Goal: Task Accomplishment & Management: Manage account settings

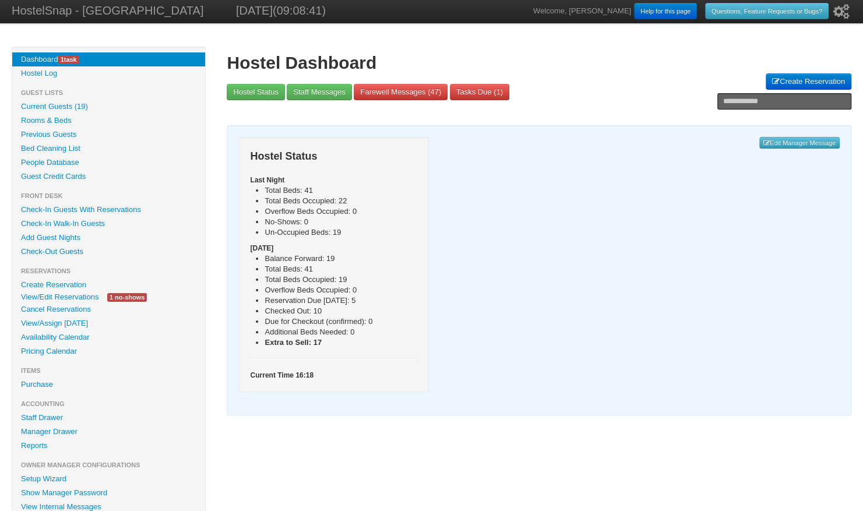
click at [50, 338] on link "Availability Calendar" at bounding box center [108, 337] width 193 height 14
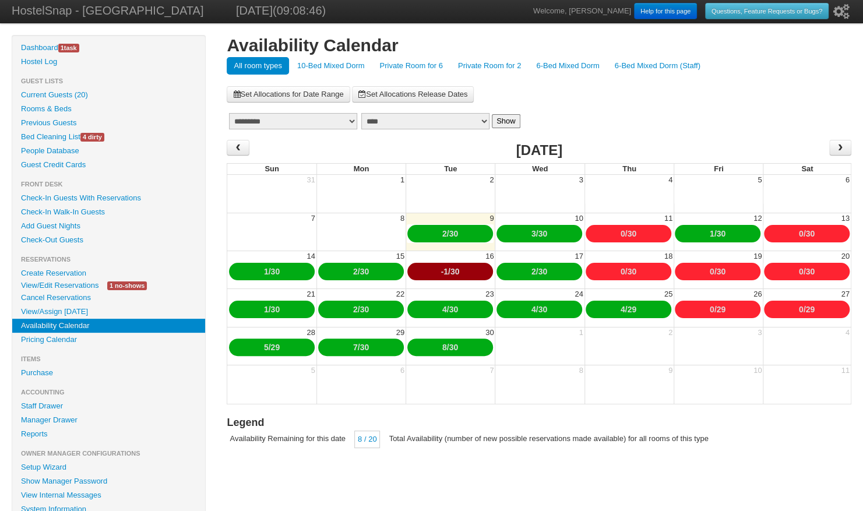
click at [570, 71] on link "6-Bed Mixed Dorm" at bounding box center [567, 65] width 77 height 17
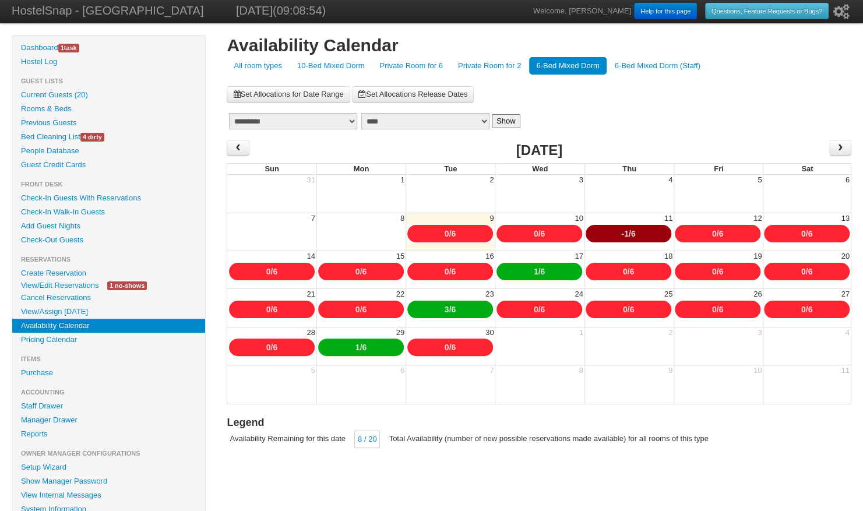
click at [333, 70] on link "10-Bed Mixed Dorm" at bounding box center [331, 65] width 82 height 17
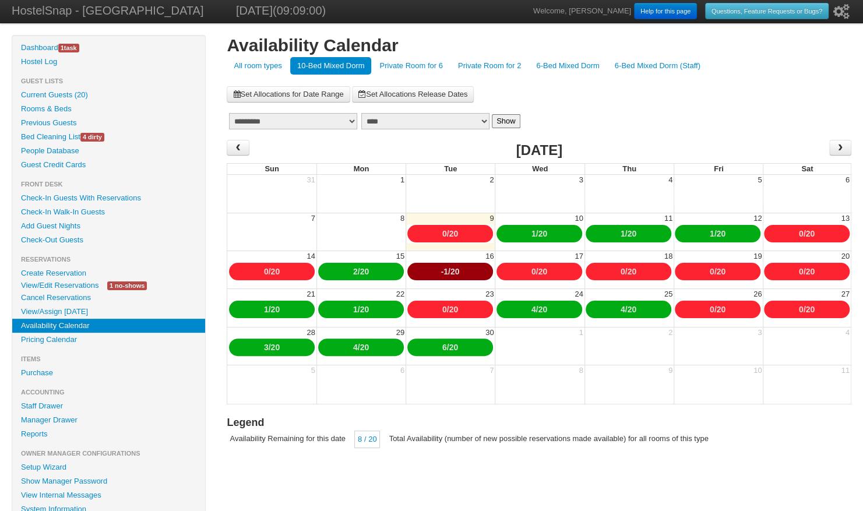
click at [446, 272] on div "-1 / 20" at bounding box center [450, 271] width 86 height 17
click at [445, 273] on div "-1 / 20" at bounding box center [450, 271] width 86 height 17
click at [445, 275] on div "-1 / 20" at bounding box center [450, 271] width 86 height 17
click at [444, 273] on link "-1" at bounding box center [443, 271] width 7 height 9
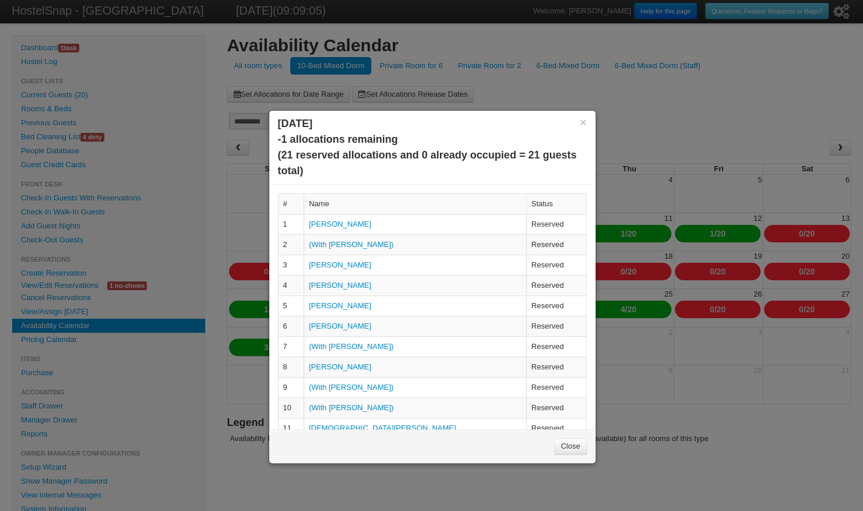
scroll to position [228, 0]
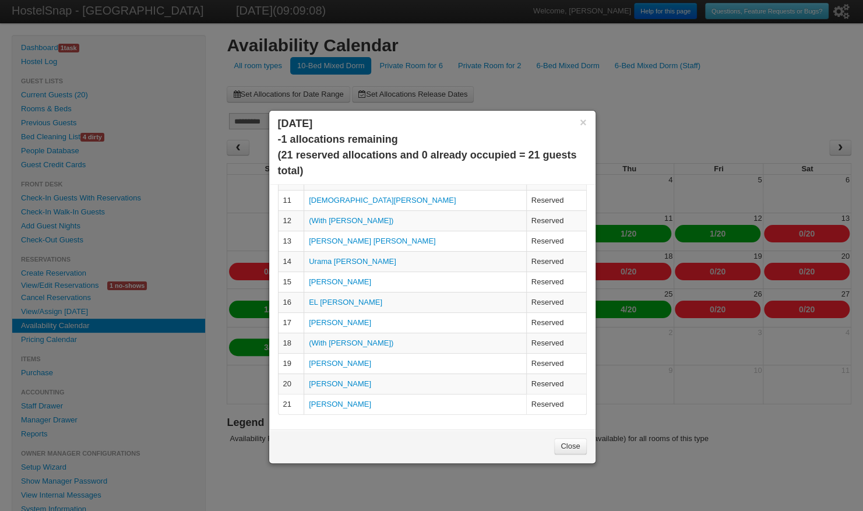
click at [360, 403] on link "[PERSON_NAME]" at bounding box center [340, 404] width 62 height 9
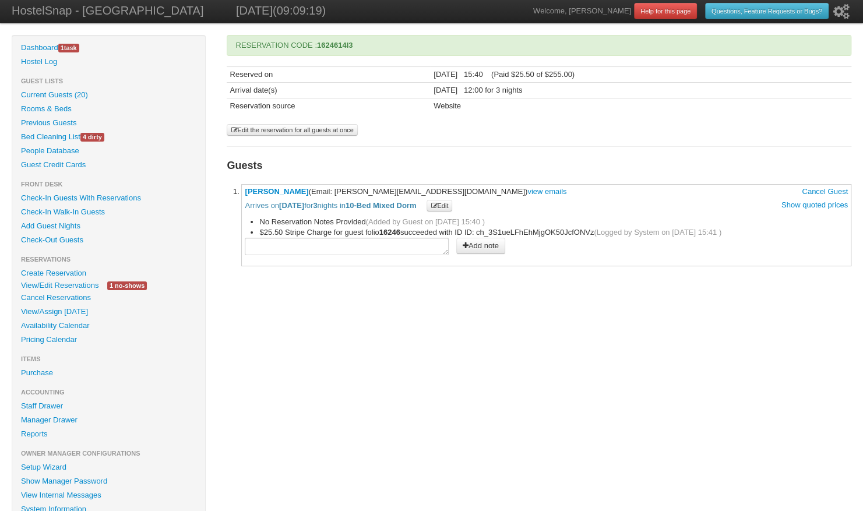
click at [83, 286] on link "View/Edit Reservations" at bounding box center [59, 285] width 95 height 12
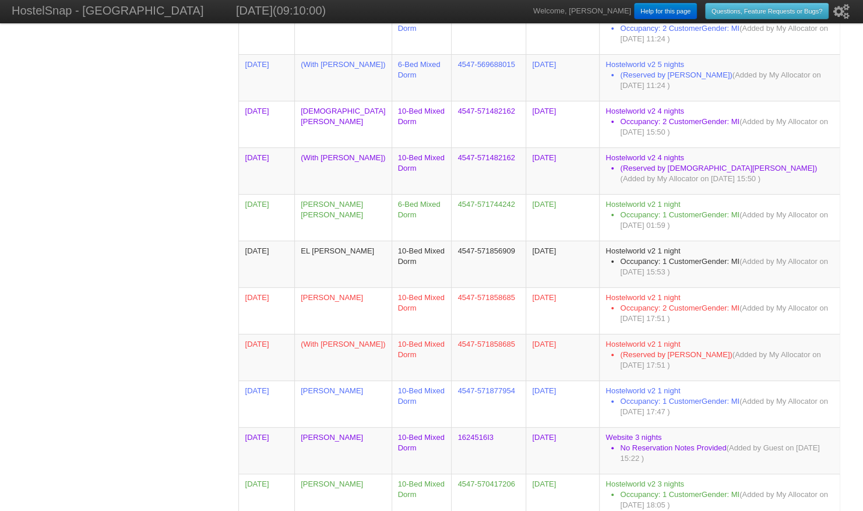
scroll to position [3785, 0]
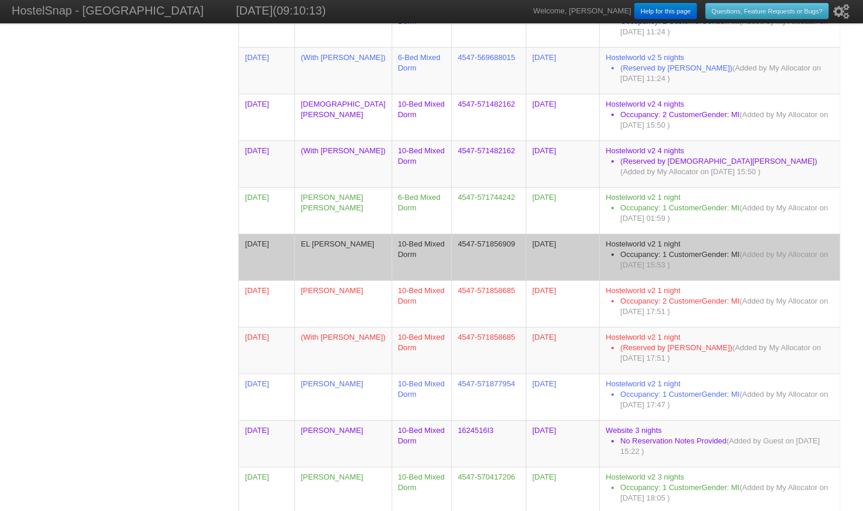
click at [344, 239] on td "EL AMRI HASSANI" at bounding box center [342, 257] width 97 height 47
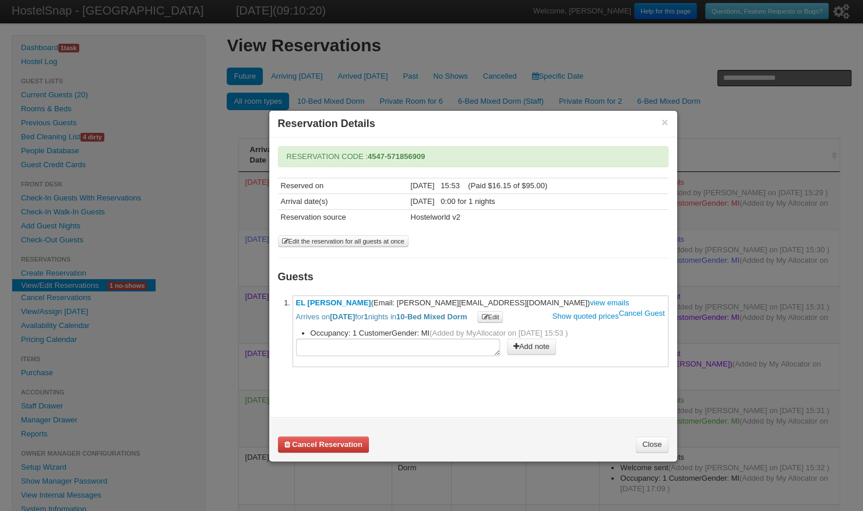
click at [650, 447] on link "Close" at bounding box center [652, 444] width 32 height 16
